Goal: Task Accomplishment & Management: Manage account settings

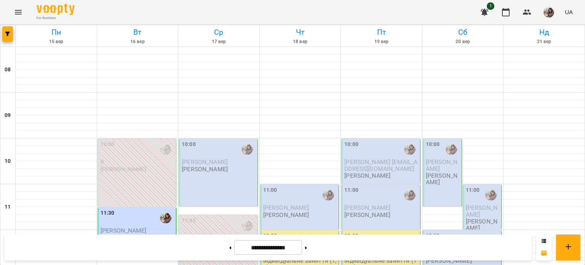
scroll to position [236, 0]
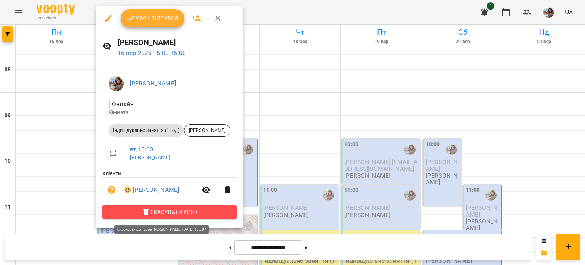
click at [180, 213] on span "Скасувати Урок" at bounding box center [170, 211] width 122 height 9
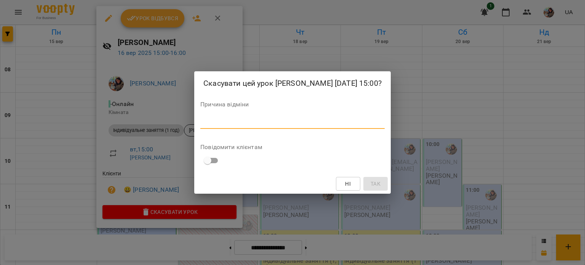
click at [228, 126] on textarea at bounding box center [292, 122] width 184 height 7
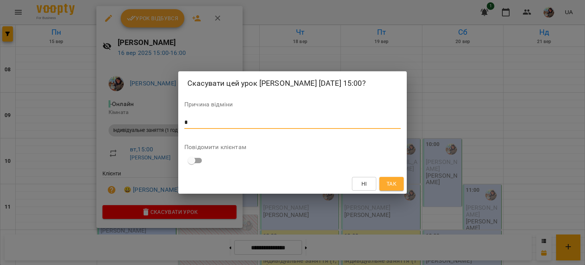
type textarea "*"
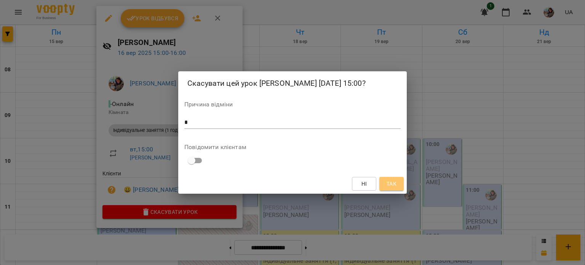
click at [391, 188] on span "Так" at bounding box center [392, 183] width 10 height 9
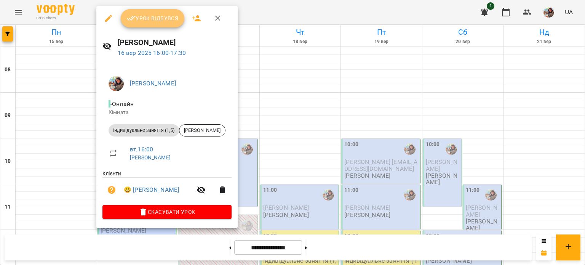
click at [143, 19] on span "Урок відбувся" at bounding box center [153, 18] width 52 height 9
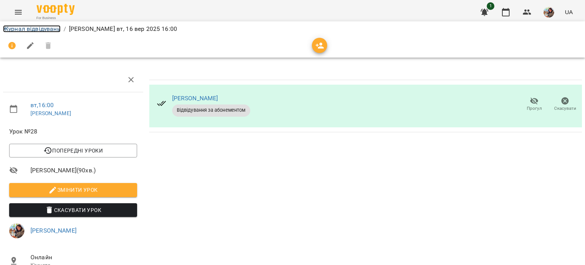
click at [34, 26] on link "Журнал відвідувань" at bounding box center [32, 28] width 58 height 7
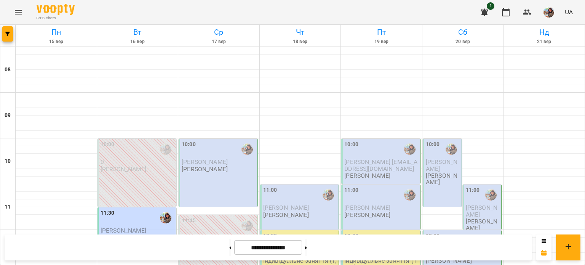
scroll to position [375, 0]
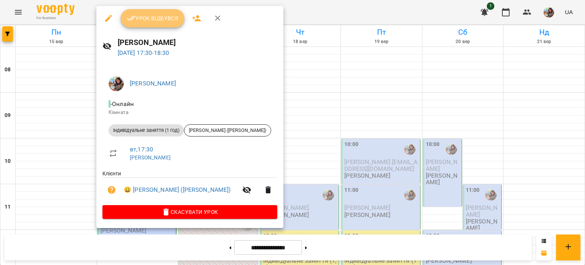
click at [140, 21] on span "Урок відбувся" at bounding box center [153, 18] width 52 height 9
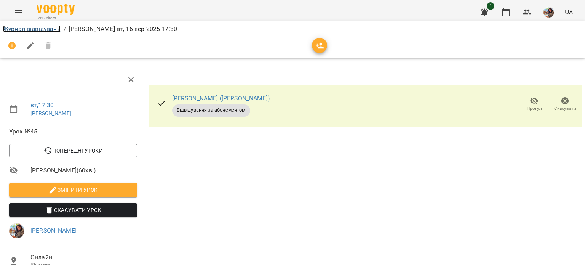
click at [47, 29] on link "Журнал відвідувань" at bounding box center [32, 28] width 58 height 7
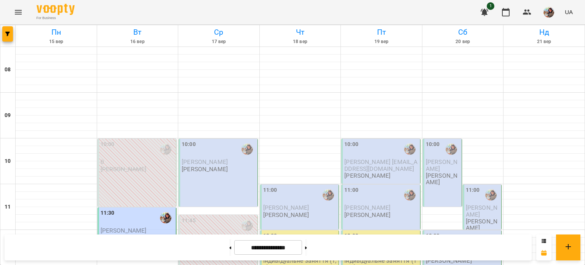
scroll to position [407, 0]
